Goal: Find contact information: Find contact information

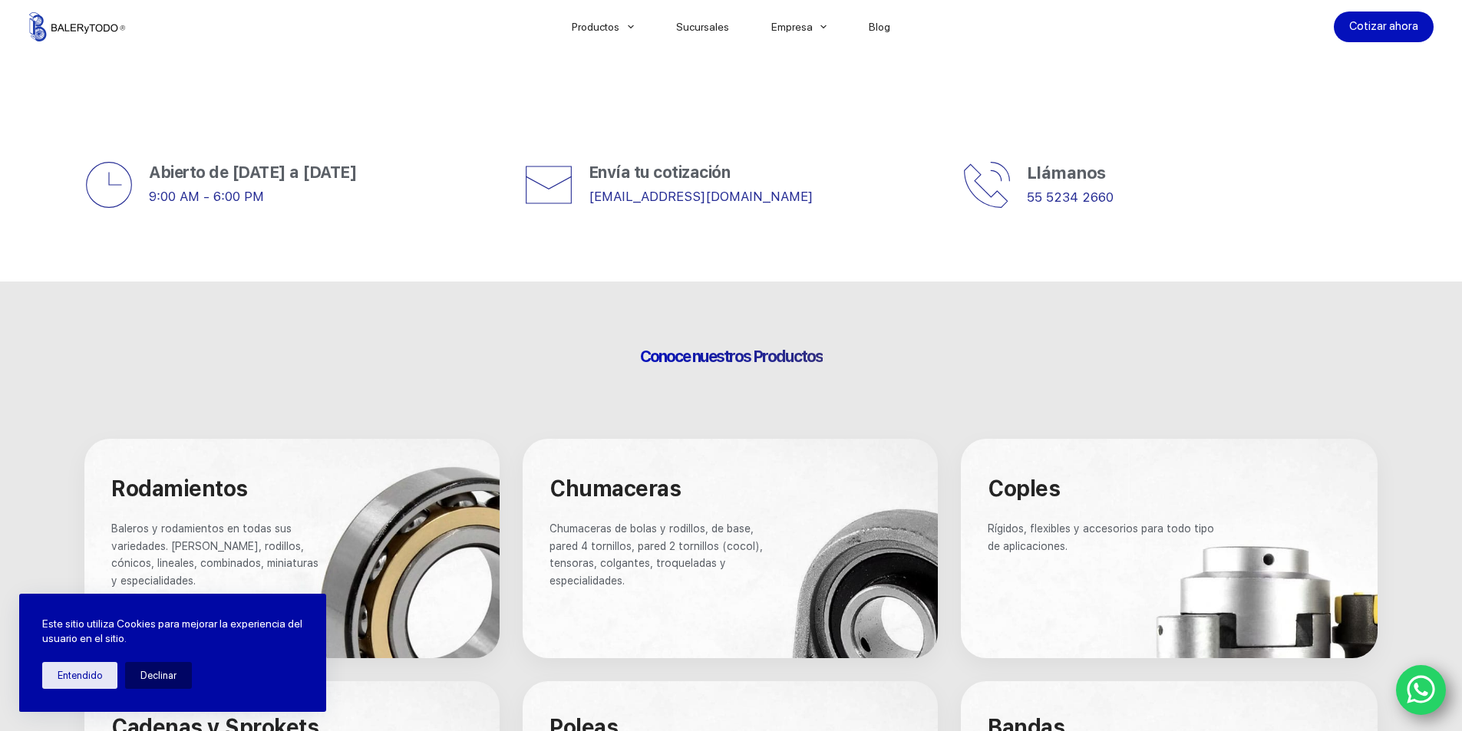
scroll to position [384, 0]
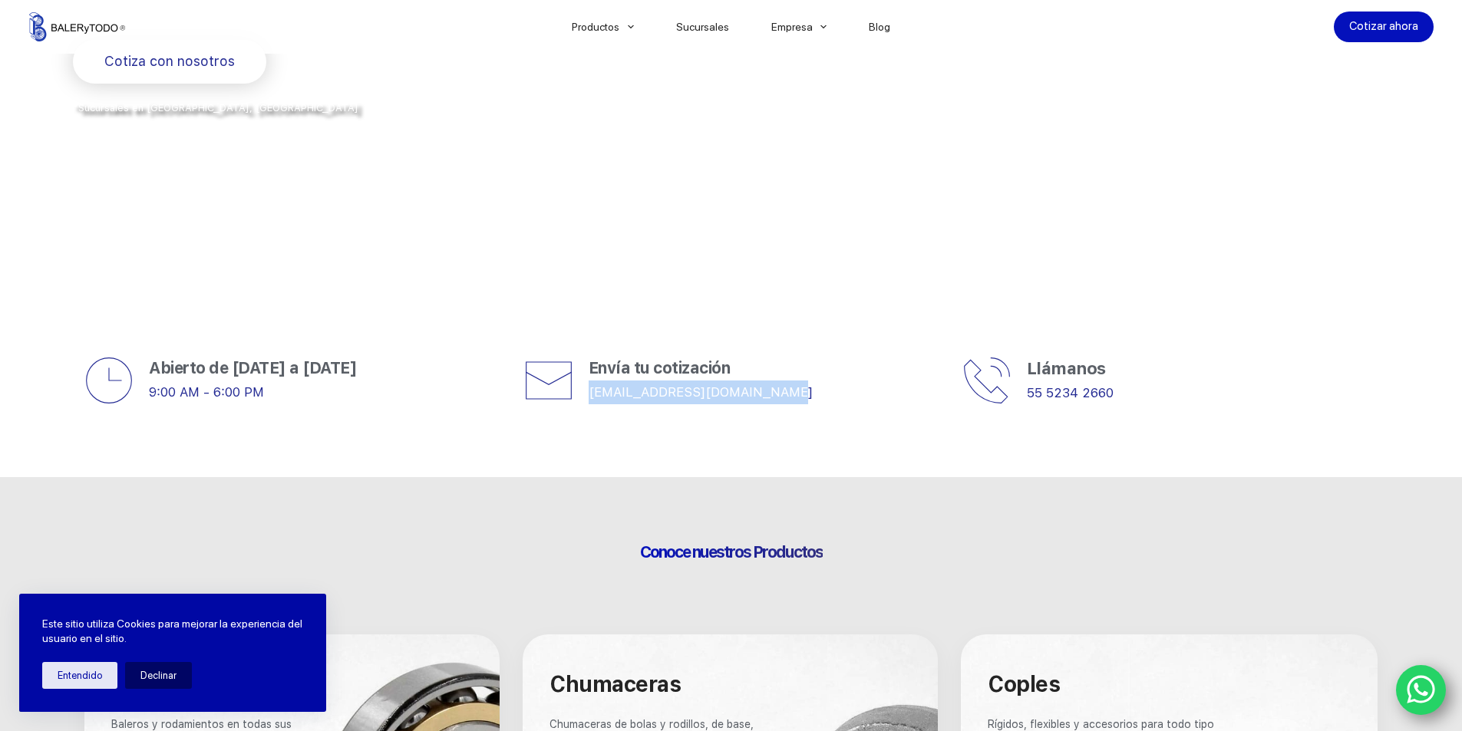
drag, startPoint x: 586, startPoint y: 386, endPoint x: 783, endPoint y: 399, distance: 197.7
click at [783, 400] on div "Envía tu cotización [EMAIL_ADDRESS][DOMAIN_NAME]" at bounding box center [731, 380] width 415 height 49
copy link "[EMAIL_ADDRESS][DOMAIN_NAME]"
drag, startPoint x: 740, startPoint y: 385, endPoint x: 777, endPoint y: 545, distance: 164.0
click at [777, 545] on span "Conoce nuestros Productos" at bounding box center [731, 552] width 183 height 19
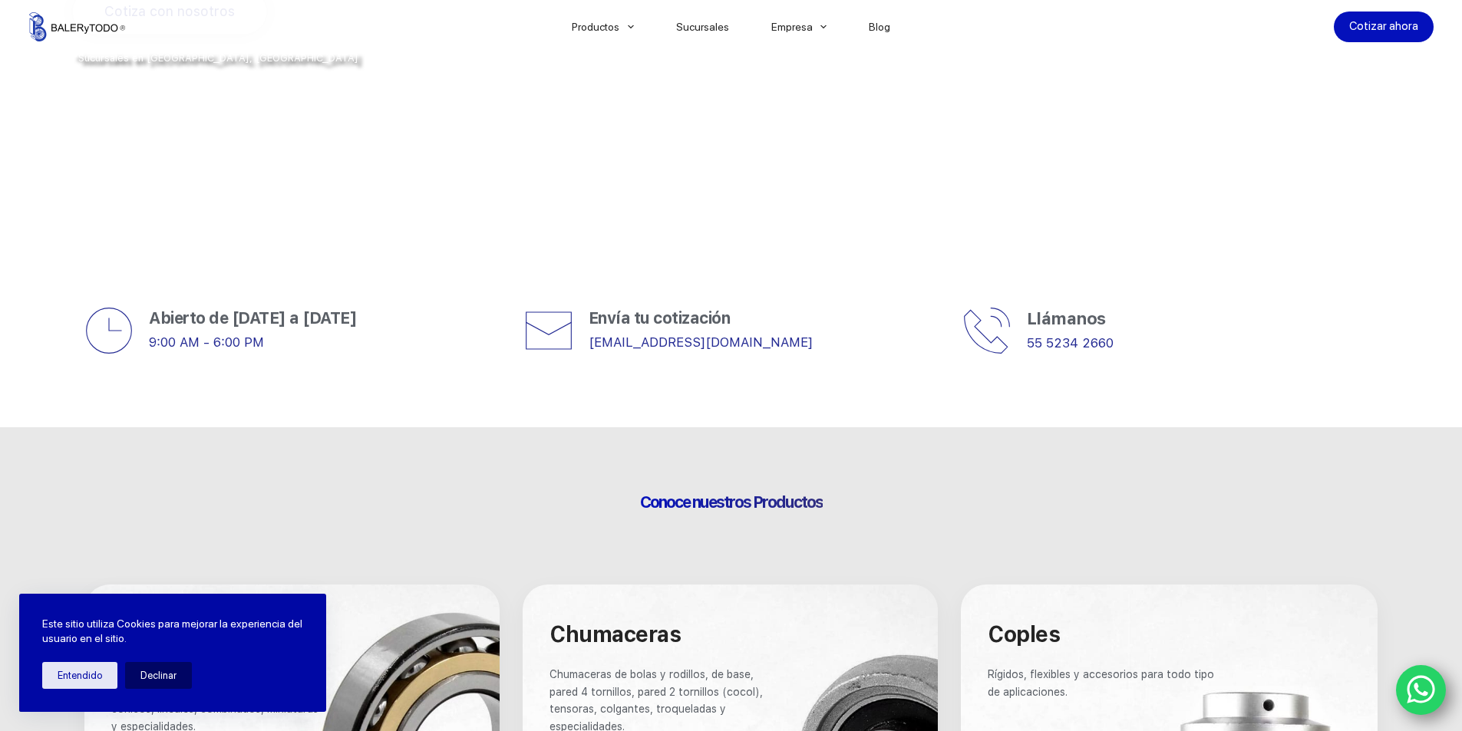
scroll to position [460, 0]
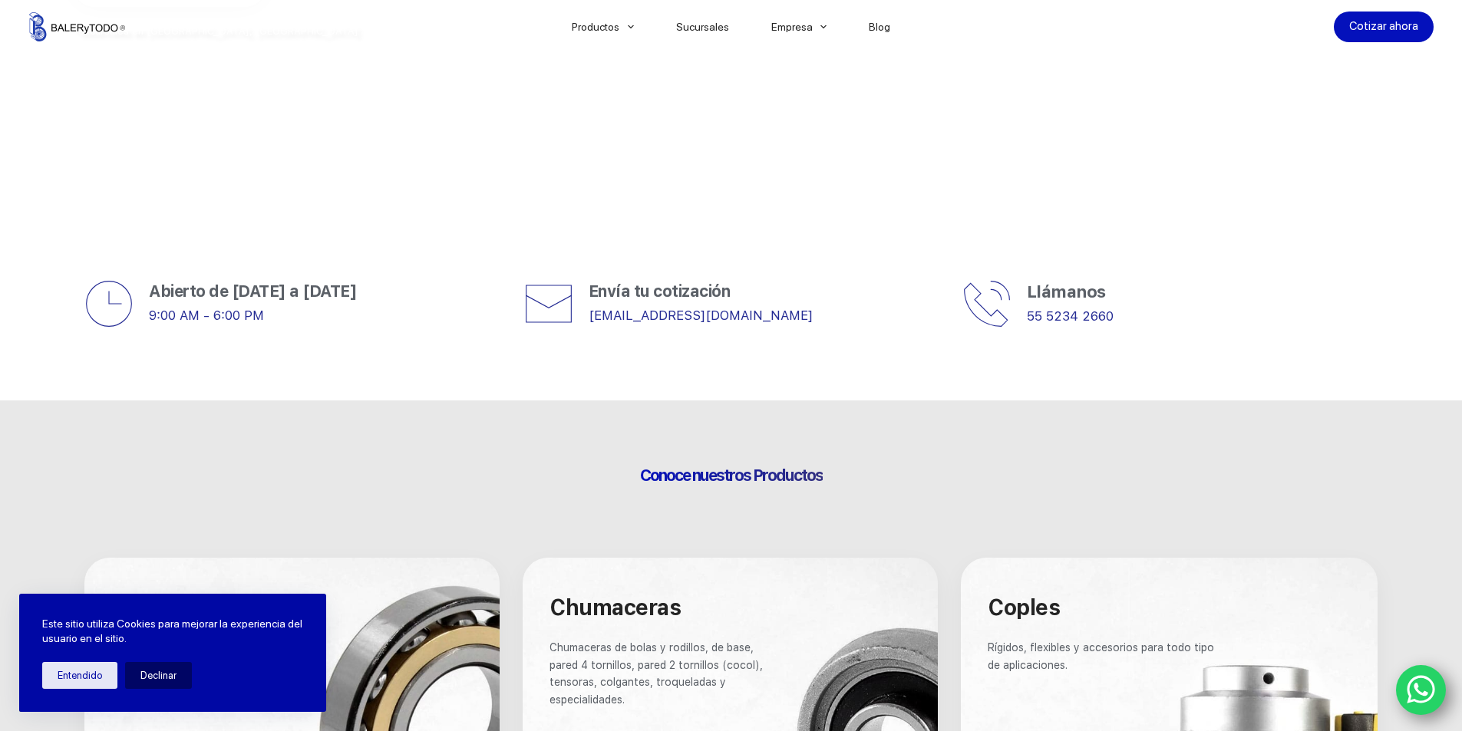
click at [1022, 312] on div "Llámanos 55 5234 2660" at bounding box center [1169, 303] width 415 height 49
drag, startPoint x: 1022, startPoint y: 312, endPoint x: 1128, endPoint y: 322, distance: 107.2
click at [1128, 322] on div "Llámanos 55 5234 2660" at bounding box center [1169, 303] width 415 height 49
copy div "55 5234 2660"
